Goal: Transaction & Acquisition: Purchase product/service

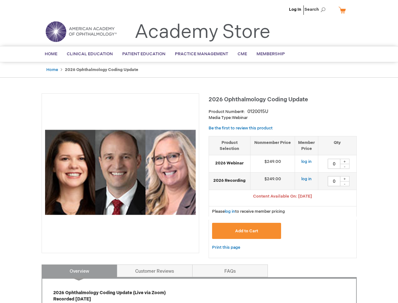
click at [199, 151] on div at bounding box center [121, 172] width 158 height 159
click at [317, 9] on span "Search" at bounding box center [316, 9] width 24 height 13
click at [283, 197] on span "Content Available On: [DATE]" at bounding box center [282, 196] width 59 height 5
click at [345, 161] on div "+" at bounding box center [344, 161] width 9 height 5
click at [345, 166] on div "-" at bounding box center [344, 166] width 9 height 5
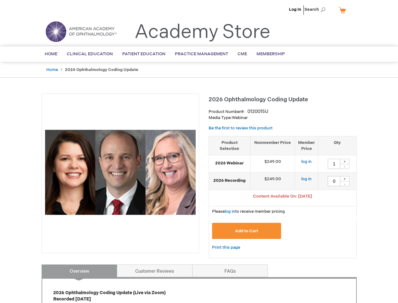
type input "0"
click at [345, 178] on div "+" at bounding box center [344, 178] width 9 height 5
click at [345, 183] on div "-" at bounding box center [344, 183] width 9 height 5
type input "0"
